Goal: Check status: Check status

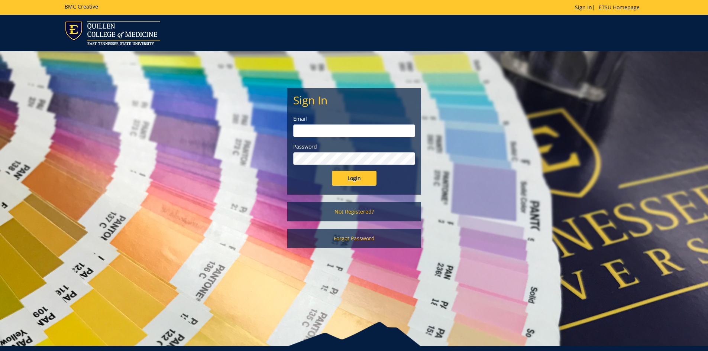
type input "[EMAIL_ADDRESS][DOMAIN_NAME]"
click at [367, 182] on input "Login" at bounding box center [354, 178] width 45 height 15
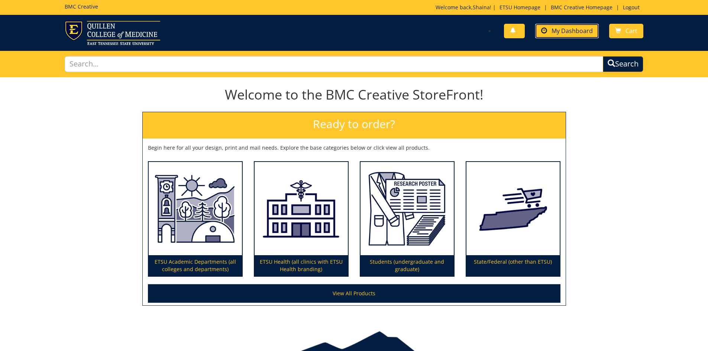
click at [573, 30] on span "My Dashboard" at bounding box center [571, 31] width 41 height 8
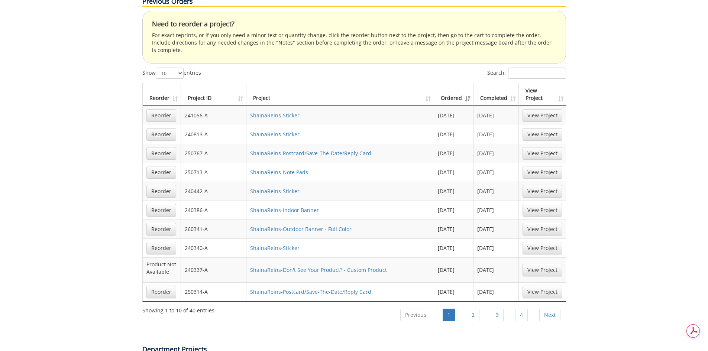
scroll to position [520, 0]
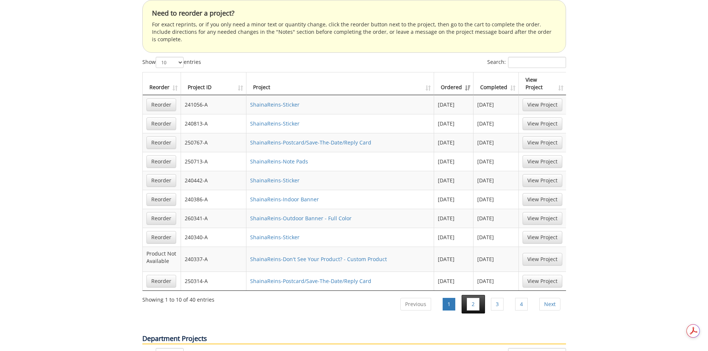
click at [466, 295] on li "2" at bounding box center [472, 304] width 23 height 19
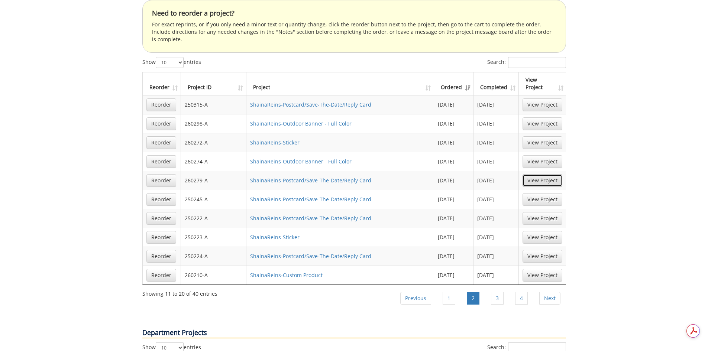
click at [544, 174] on link "View Project" at bounding box center [542, 180] width 40 height 13
click at [543, 98] on link "View Project" at bounding box center [542, 104] width 40 height 13
click at [513, 72] on th "Completed" at bounding box center [495, 83] width 45 height 23
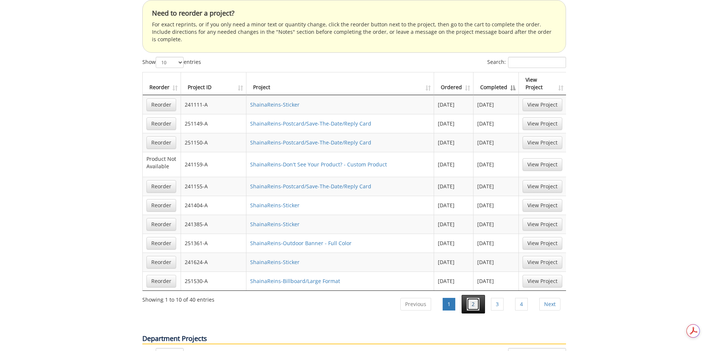
click at [469, 298] on link "2" at bounding box center [473, 304] width 13 height 13
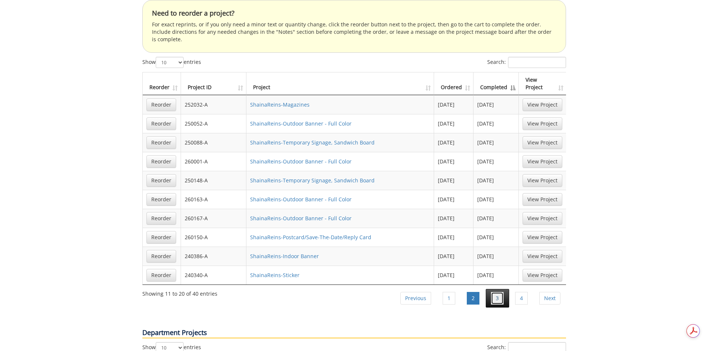
click at [497, 292] on link "3" at bounding box center [497, 298] width 13 height 13
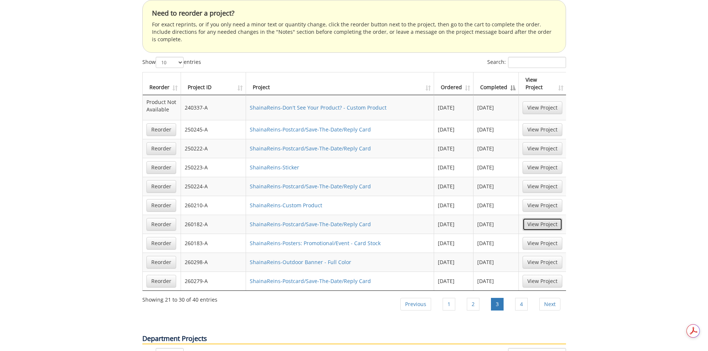
click at [529, 218] on link "View Project" at bounding box center [542, 224] width 40 height 13
drag, startPoint x: 513, startPoint y: 276, endPoint x: 507, endPoint y: 256, distance: 21.5
click at [506, 256] on div "Show 10 25 50 100 entries Search: Reorder Project ID Project Ordered Completed …" at bounding box center [354, 187] width 424 height 260
click at [530, 275] on link "View Project" at bounding box center [542, 281] width 40 height 13
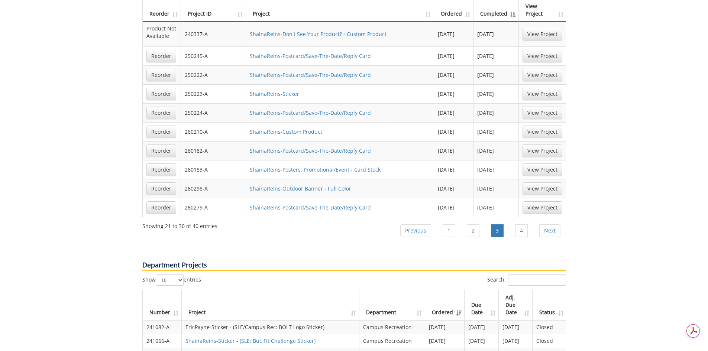
scroll to position [594, 0]
click at [549, 163] on link "View Project" at bounding box center [542, 169] width 40 height 13
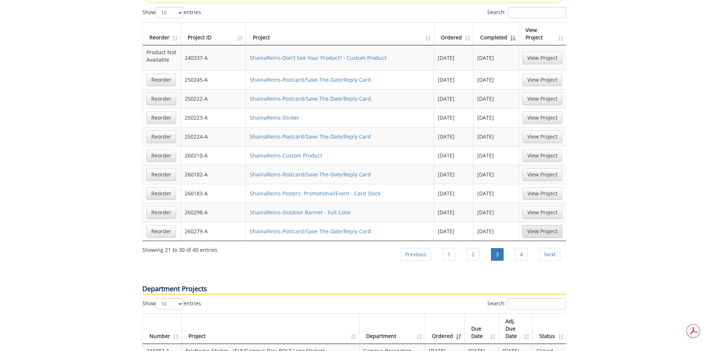
scroll to position [520, 0]
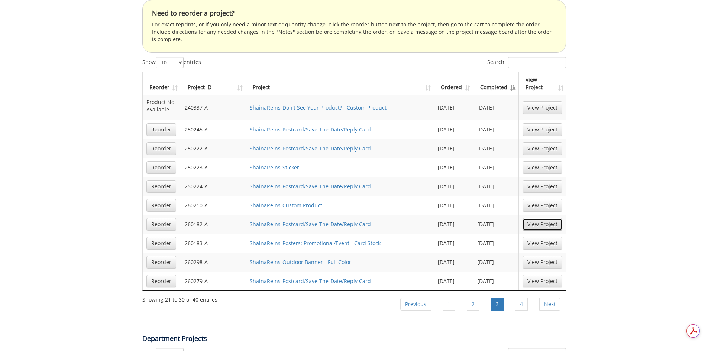
click at [547, 218] on link "View Project" at bounding box center [542, 224] width 40 height 13
click at [516, 298] on link "4" at bounding box center [521, 304] width 13 height 13
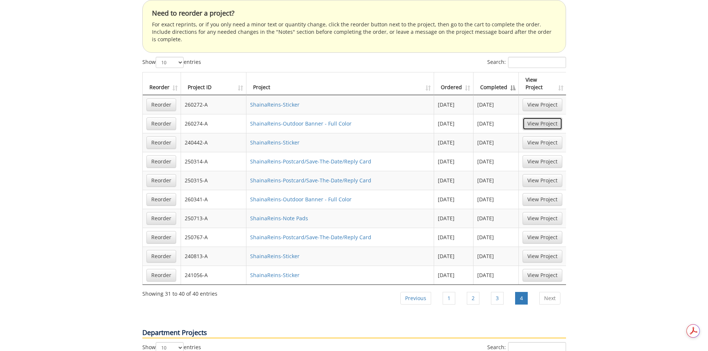
click at [541, 117] on link "View Project" at bounding box center [542, 123] width 40 height 13
click at [545, 193] on link "View Project" at bounding box center [542, 199] width 40 height 13
click at [544, 193] on link "View Project" at bounding box center [542, 199] width 40 height 13
click at [456, 289] on li "1" at bounding box center [448, 298] width 23 height 19
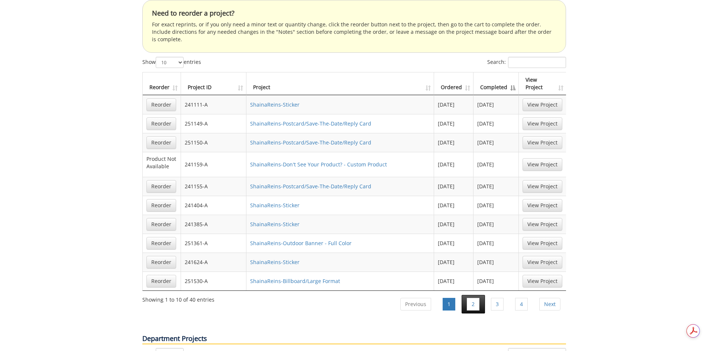
click at [480, 295] on li "2" at bounding box center [472, 304] width 23 height 19
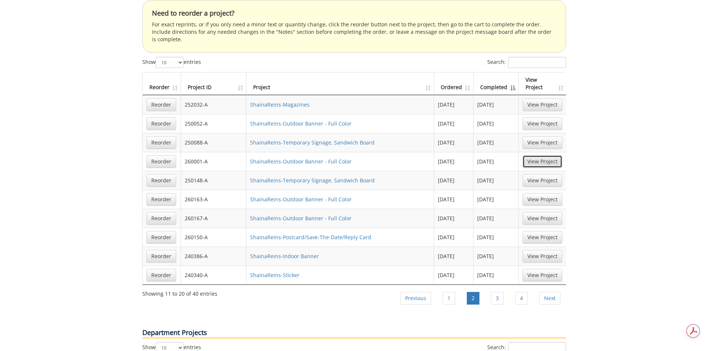
click at [550, 155] on link "View Project" at bounding box center [542, 161] width 40 height 13
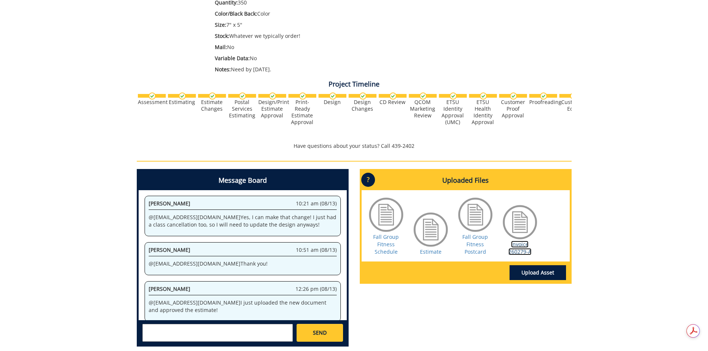
click at [508, 249] on link "Invoice 260279-A" at bounding box center [519, 248] width 23 height 14
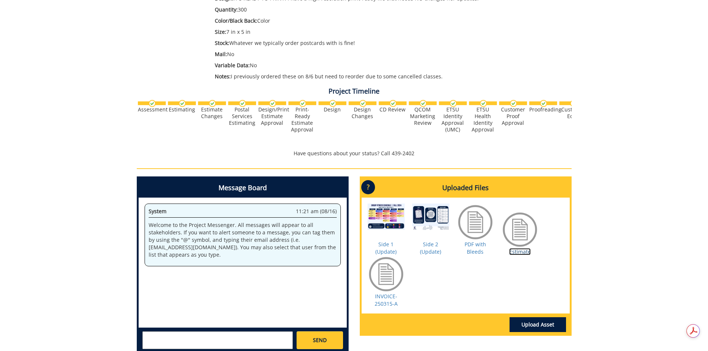
click at [523, 250] on link "Estimate" at bounding box center [520, 251] width 22 height 7
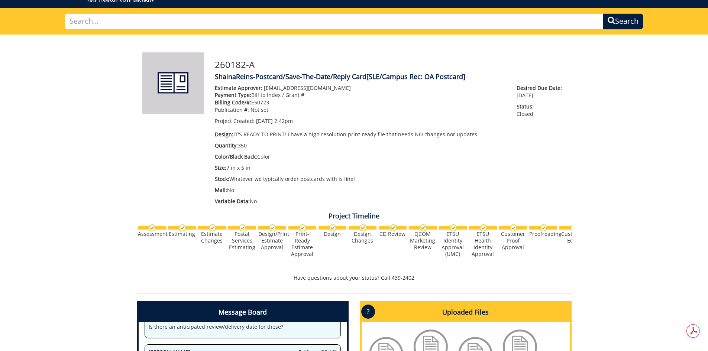
scroll to position [25, 0]
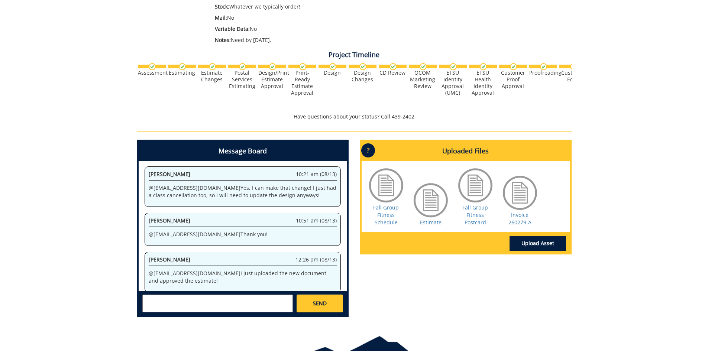
scroll to position [223, 0]
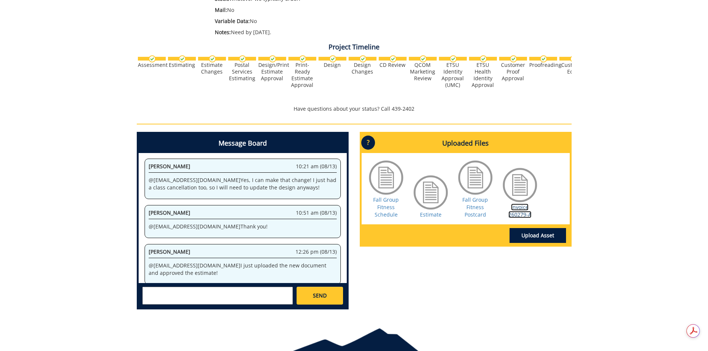
click at [516, 210] on link "Invoice 260279-A" at bounding box center [519, 211] width 23 height 14
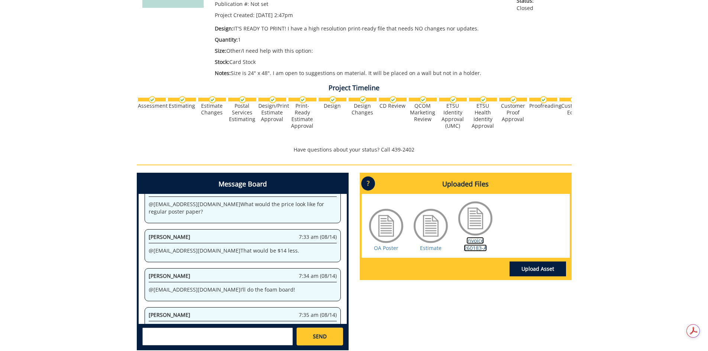
click at [478, 249] on link "Invoice 260183-A" at bounding box center [475, 244] width 23 height 14
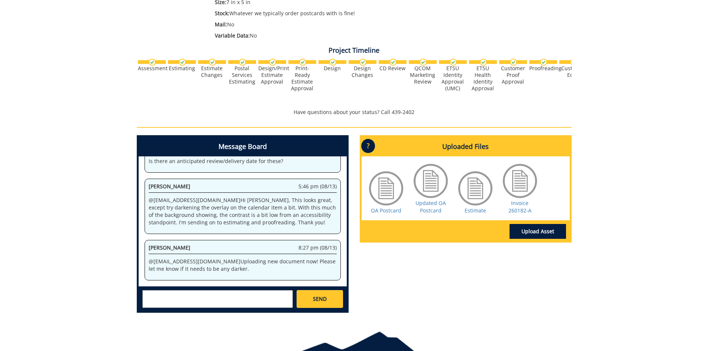
scroll to position [223, 0]
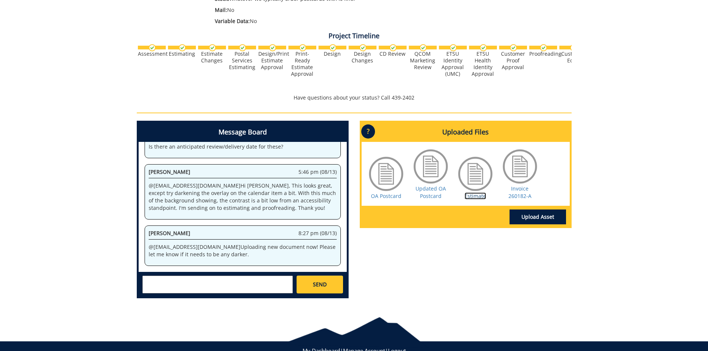
click at [476, 195] on link "Estimate" at bounding box center [475, 195] width 22 height 7
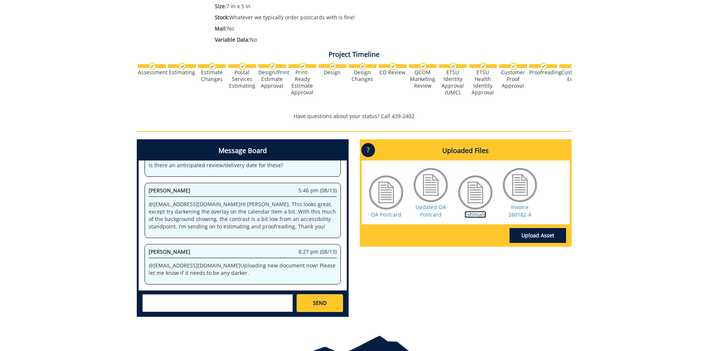
scroll to position [186, 0]
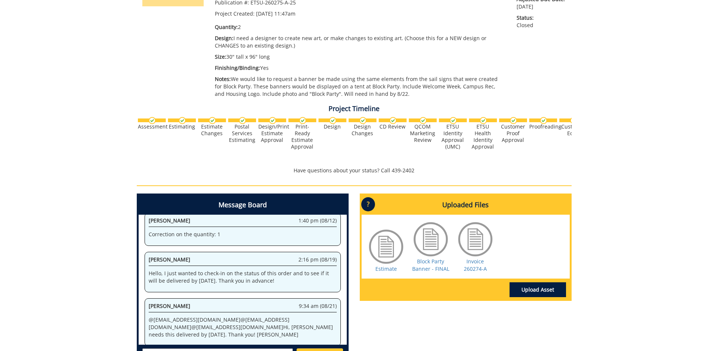
scroll to position [186, 0]
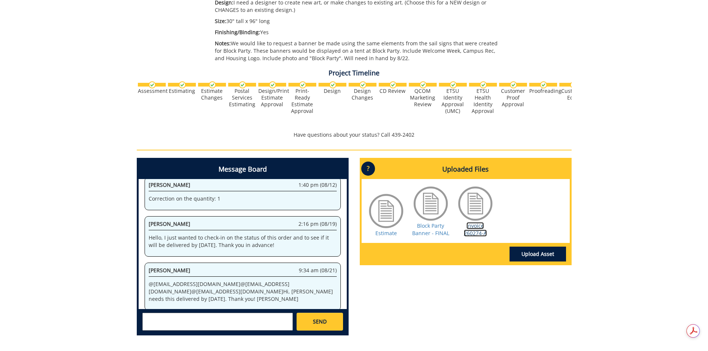
click at [481, 227] on link "Invoice 260274-A" at bounding box center [475, 229] width 23 height 14
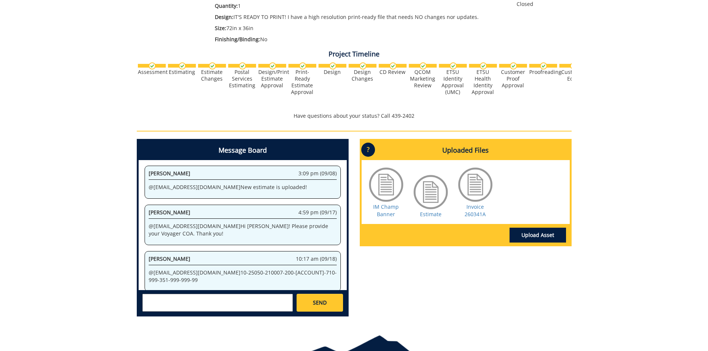
scroll to position [186, 0]
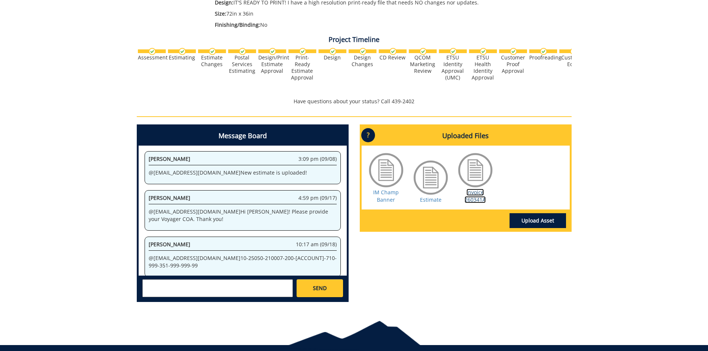
click at [477, 194] on link "Invoice 260341A" at bounding box center [474, 196] width 21 height 14
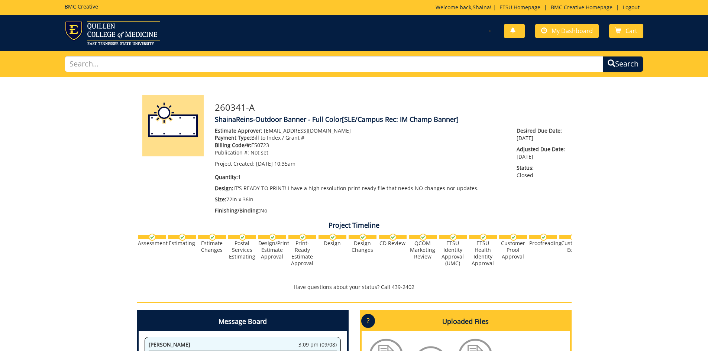
scroll to position [215, 0]
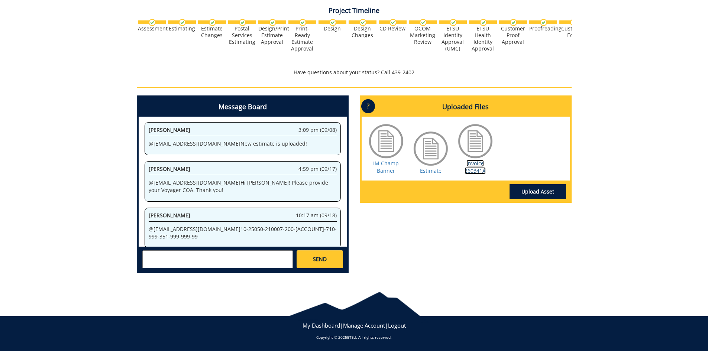
click at [473, 166] on link "Invoice 260341A" at bounding box center [474, 167] width 21 height 14
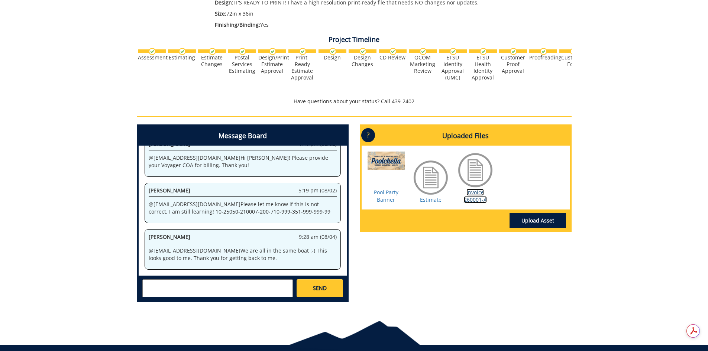
click at [474, 197] on link "Invoice 260001-A" at bounding box center [475, 196] width 23 height 14
